Goal: Communication & Community: Answer question/provide support

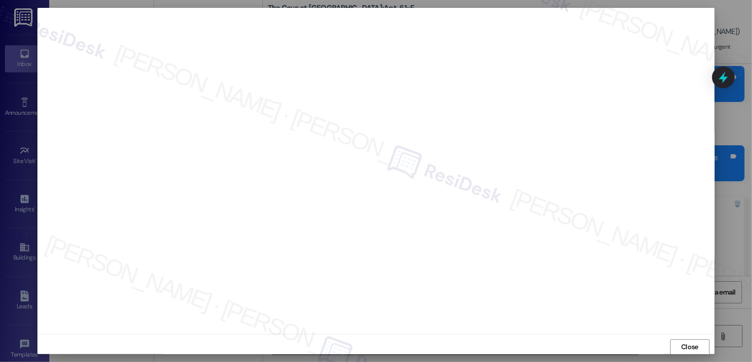
scroll to position [5, 0]
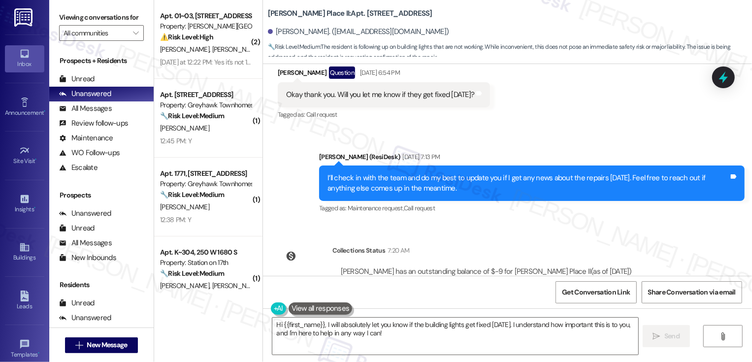
scroll to position [1683, 0]
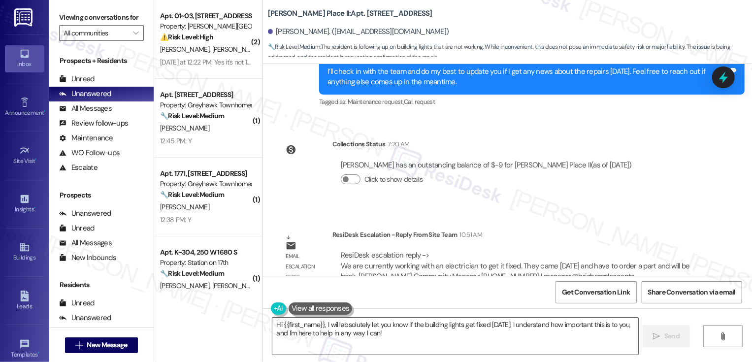
click at [358, 325] on textarea "Hi {{first_name}}, I will absolutely let you know if the building lights get fi…" at bounding box center [455, 336] width 366 height 37
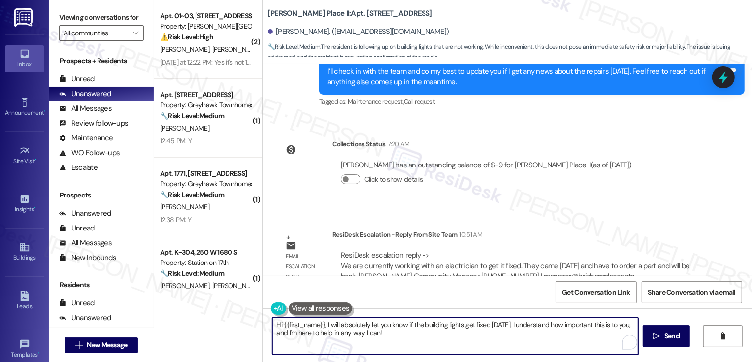
drag, startPoint x: 332, startPoint y: 322, endPoint x: 410, endPoint y: 345, distance: 81.2
click at [410, 345] on textarea "Hi {{first_name}}, I will absolutely let you know if the building lights get fi…" at bounding box center [455, 336] width 366 height 37
drag, startPoint x: 324, startPoint y: 325, endPoint x: 428, endPoint y: 354, distance: 107.8
click at [427, 354] on textarea "Hi {{first_name}}, I will absolutely let you know if the building lights get fi…" at bounding box center [455, 336] width 366 height 37
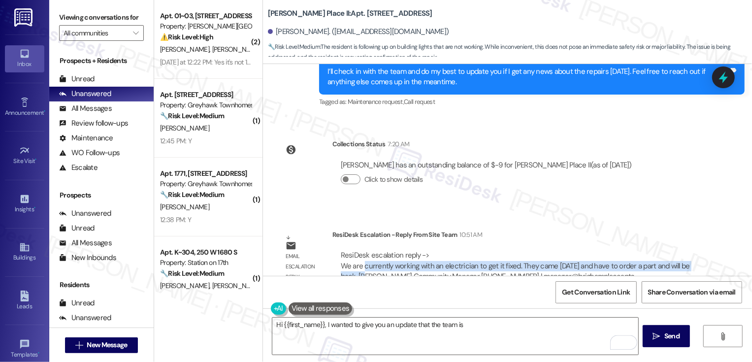
drag, startPoint x: 358, startPoint y: 246, endPoint x: 350, endPoint y: 253, distance: 10.5
click at [350, 253] on div "ResiDesk escalation reply -> We are currently working with an electrician to ge…" at bounding box center [515, 265] width 349 height 31
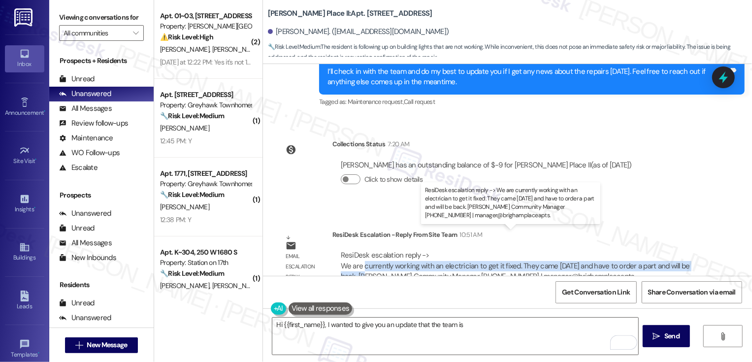
copy div "currently working with an electrician to get it fixed. They came [DATE] and hav…"
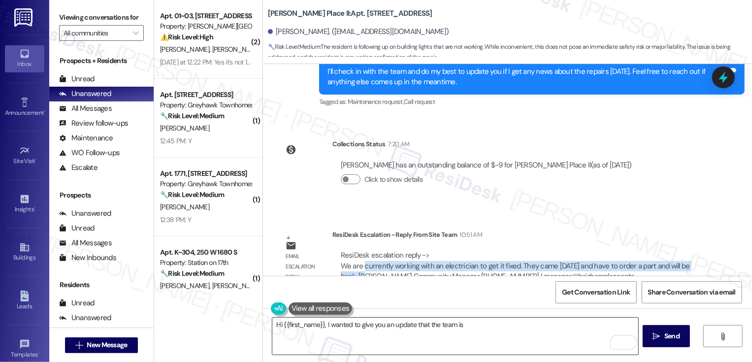
click at [487, 330] on textarea "Hi {{first_name}}, I wanted to give you an update that the team is" at bounding box center [455, 336] width 366 height 37
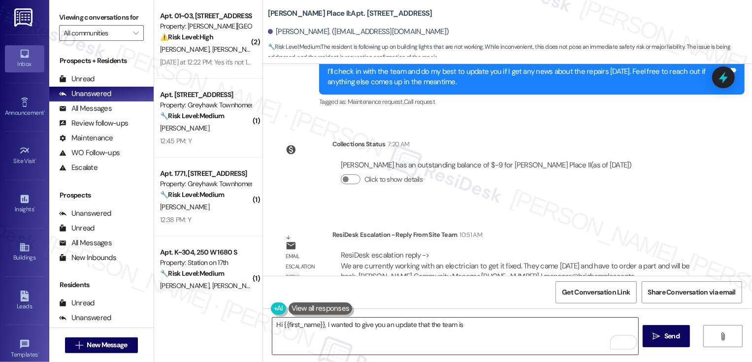
paste textarea "currently working with an electrician to get it fixed. They came [DATE] and hav…"
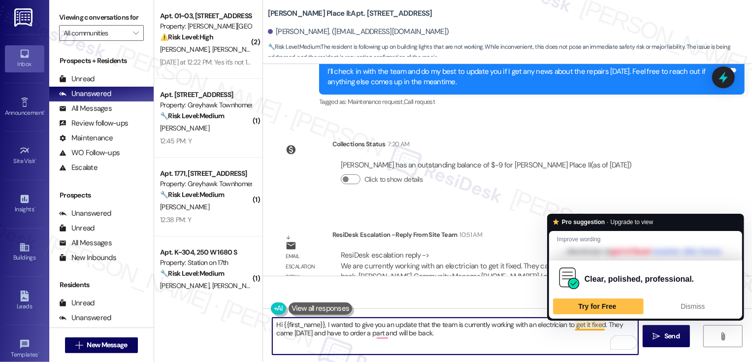
click at [583, 325] on textarea "Hi {{first_name}}, I wanted to give you an update that the team is currently wo…" at bounding box center [455, 336] width 366 height 37
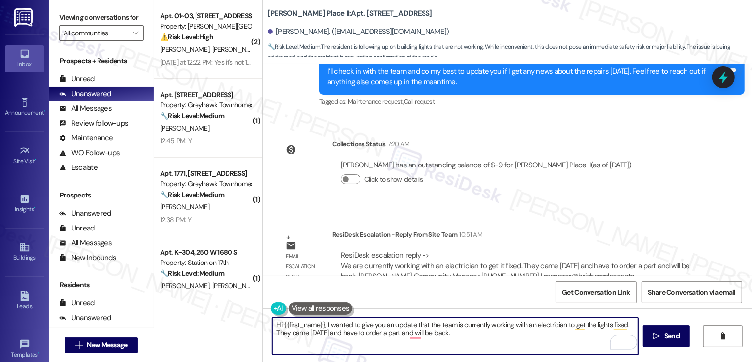
click at [347, 326] on textarea "Hi {{first_name}}, I wanted to give you an update that the team is currently wo…" at bounding box center [455, 336] width 366 height 37
click at [379, 329] on textarea "Hi {{first_name}}, I wanted to give you an update that the team is currently wo…" at bounding box center [455, 336] width 366 height 37
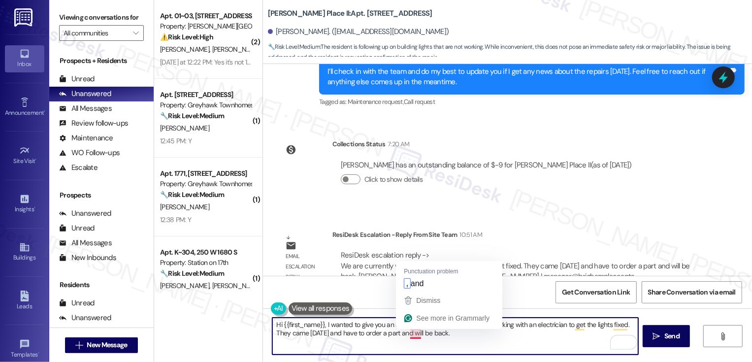
click at [410, 333] on textarea "Hi {{first_name}}, I wanted to give you an update that the team is currently wo…" at bounding box center [455, 336] width 366 height 37
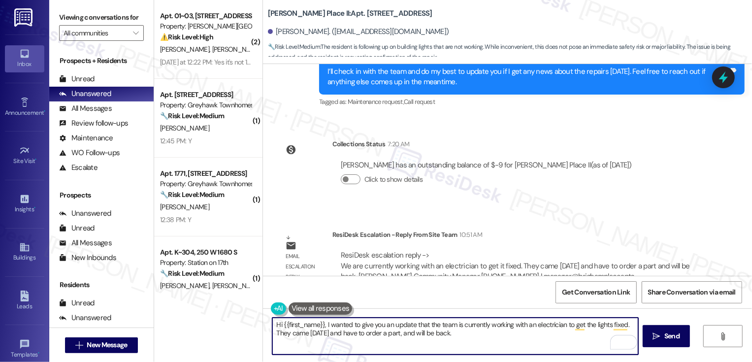
click at [505, 335] on textarea "Hi {{first_name}}, I wanted to give you an update that the team is currently wo…" at bounding box center [455, 336] width 366 height 37
type textarea "Hi {{first_name}}, I wanted to give you an update that the team is currently wo…"
click at [660, 339] on span " Send" at bounding box center [666, 336] width 31 height 10
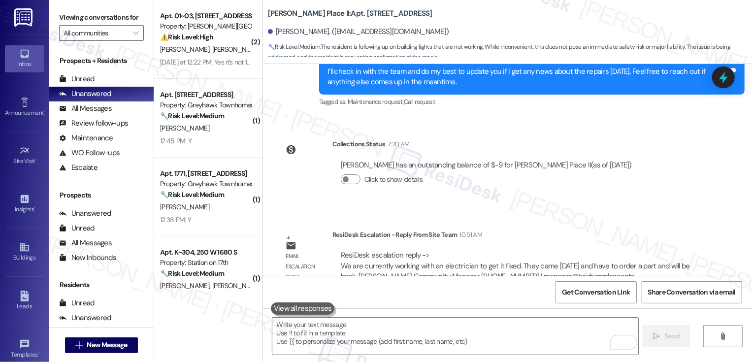
scroll to position [1409, 0]
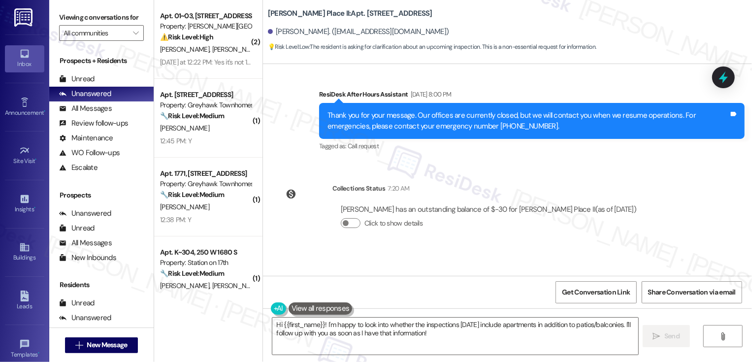
scroll to position [1763, 0]
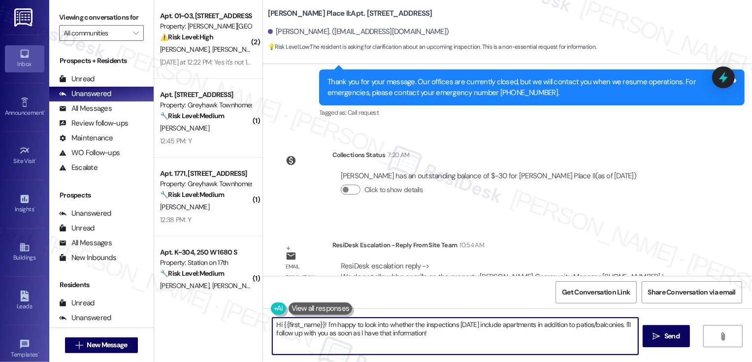
drag, startPoint x: 328, startPoint y: 322, endPoint x: 547, endPoint y: 364, distance: 222.2
click at [547, 361] on html "Inbox Go to Inbox Announcement • Send A Text Announcement Site Visit • Go to Si…" at bounding box center [376, 181] width 752 height 362
paste textarea "We do not allow bbq or grills on the property"
click at [551, 326] on textarea "Hi {{first_name}}! Just wanted to follow up on your inquiry. The management has…" at bounding box center [455, 336] width 366 height 37
click at [331, 340] on textarea "Hi {{first_name}}! Just wanted to follow up on your inquiry. The management has…" at bounding box center [455, 336] width 366 height 37
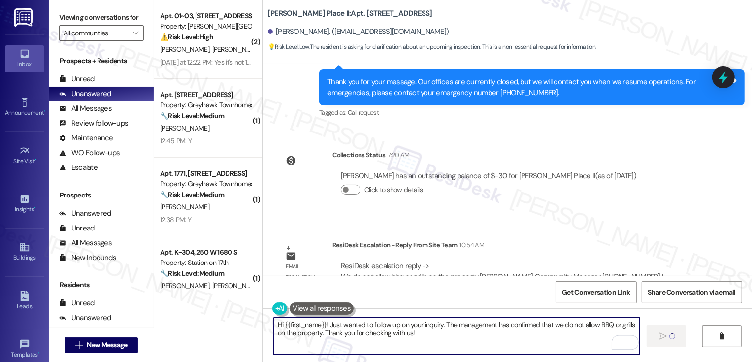
type textarea "Hi {{first_name}}! Just wanted to follow up on your inquiry. The management has…"
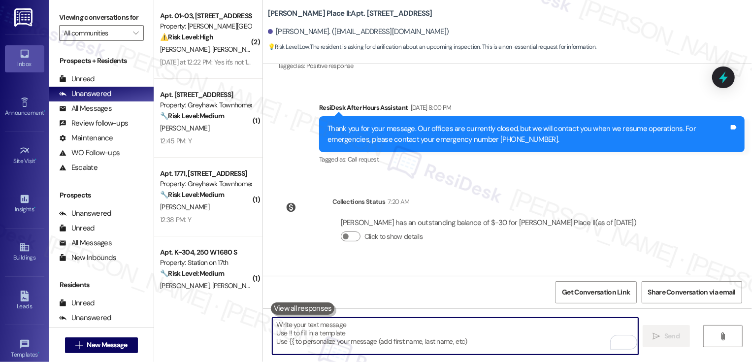
scroll to position [1842, 0]
